Goal: Transaction & Acquisition: Purchase product/service

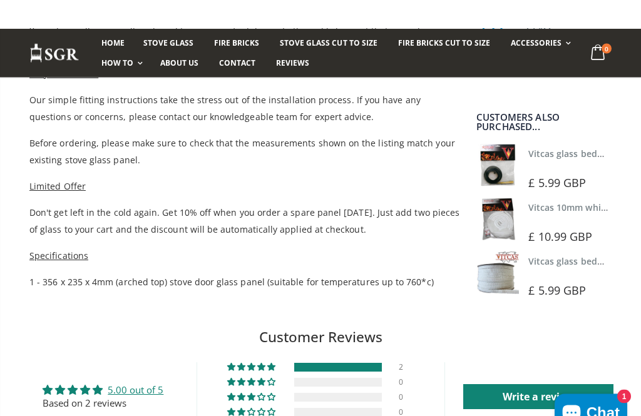
scroll to position [736, 0]
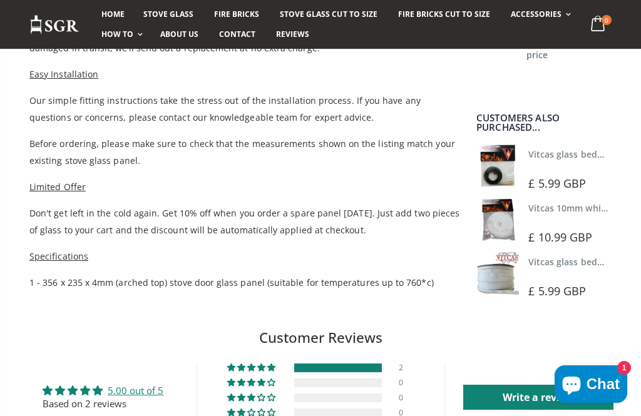
click at [583, 157] on link "Vitcas glass bedding in tape - 2mm x 10mm x 2 meters" at bounding box center [645, 154] width 234 height 12
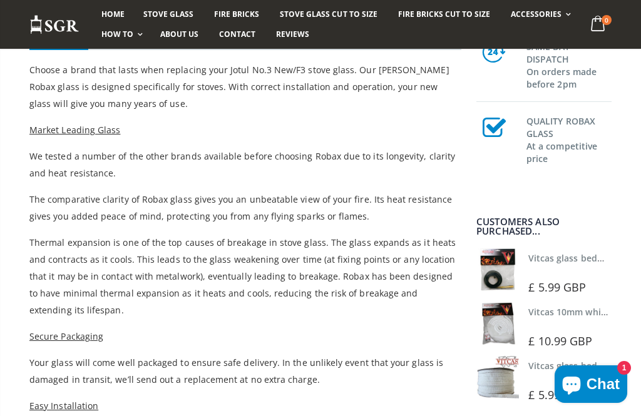
scroll to position [401, 0]
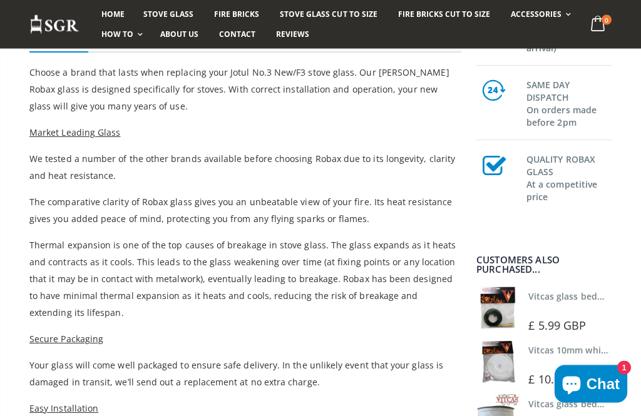
click at [532, 356] on link "Vitcas 10mm white rope kit - includes rope seal and glue!" at bounding box center [650, 351] width 245 height 12
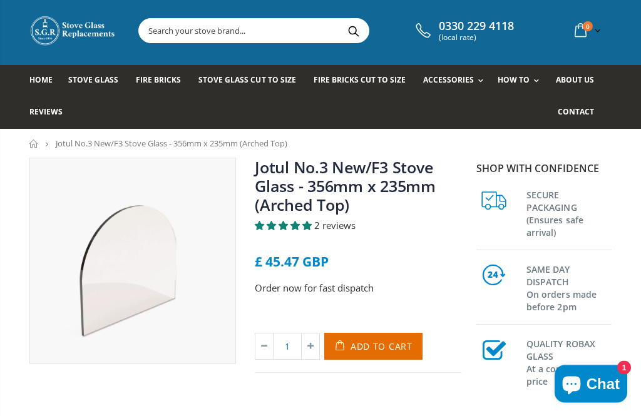
scroll to position [0, 0]
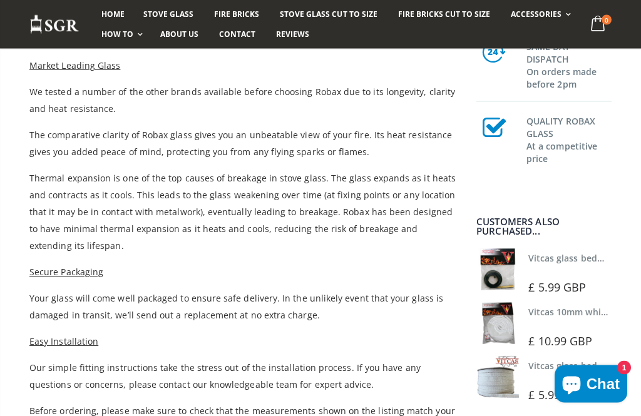
scroll to position [469, 0]
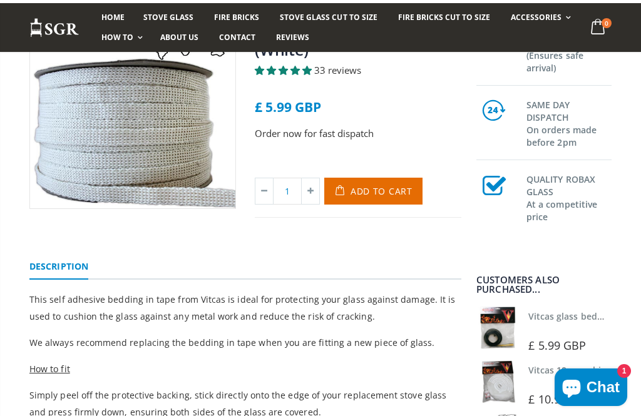
scroll to position [167, 0]
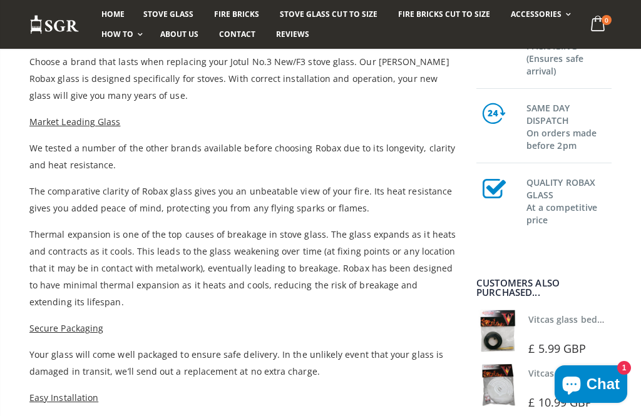
scroll to position [369, 0]
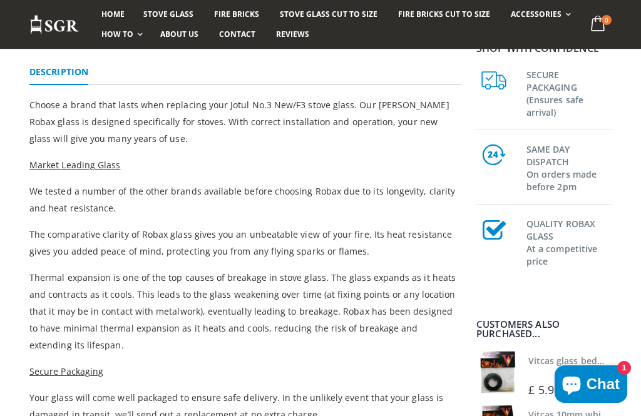
click at [583, 288] on div "Shop with confidence SECURE PACKAGING (Ensures safe arrival) SAME DAY DISPATCH …" at bounding box center [543, 277] width 135 height 472
click at [561, 364] on link "Vitcas glass bedding in tape - 2mm x 10mm x 2 meters" at bounding box center [645, 361] width 234 height 12
